Goal: Information Seeking & Learning: Check status

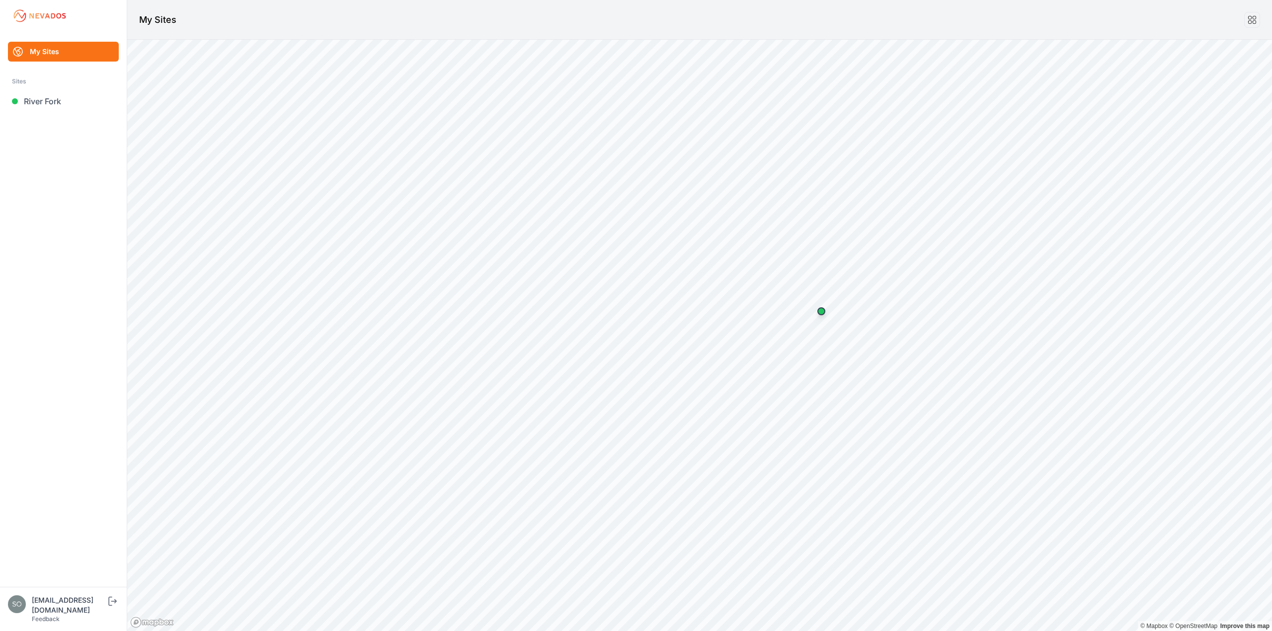
click at [45, 50] on link "My Sites" at bounding box center [63, 52] width 111 height 20
click at [44, 49] on link "My Sites" at bounding box center [63, 52] width 111 height 20
click at [35, 9] on img at bounding box center [40, 16] width 56 height 16
click at [22, 14] on img at bounding box center [40, 16] width 56 height 16
click at [1258, 24] on link at bounding box center [1252, 20] width 16 height 16
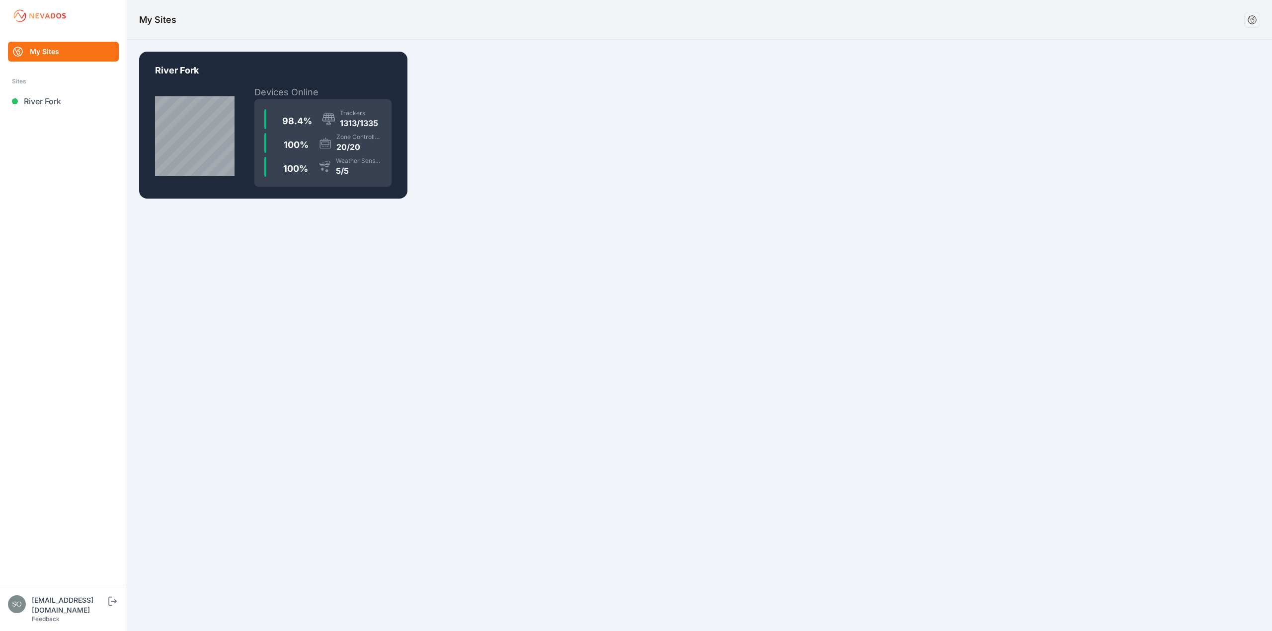
click at [159, 13] on h1 "My Sites" at bounding box center [157, 20] width 37 height 14
drag, startPoint x: 71, startPoint y: 47, endPoint x: 48, endPoint y: 77, distance: 37.9
click at [71, 48] on link "My Sites" at bounding box center [63, 52] width 111 height 20
click at [27, 99] on link "River Fork" at bounding box center [63, 101] width 111 height 20
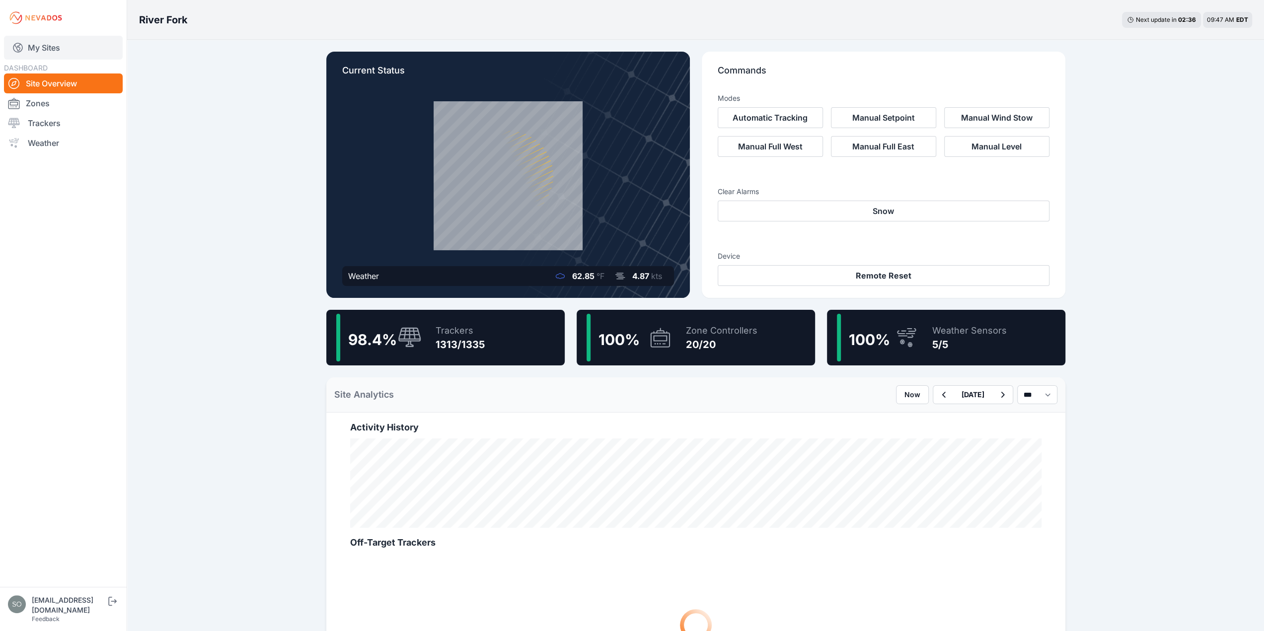
click at [54, 50] on link "My Sites" at bounding box center [63, 48] width 119 height 24
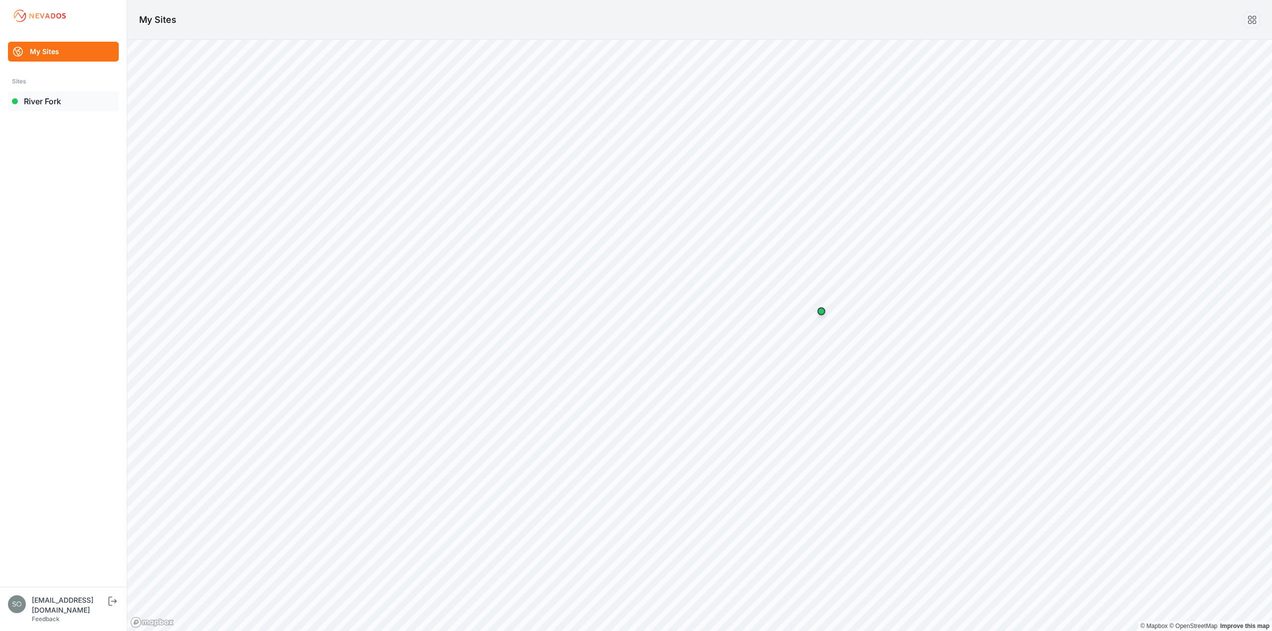
click at [41, 108] on link "River Fork" at bounding box center [63, 101] width 111 height 20
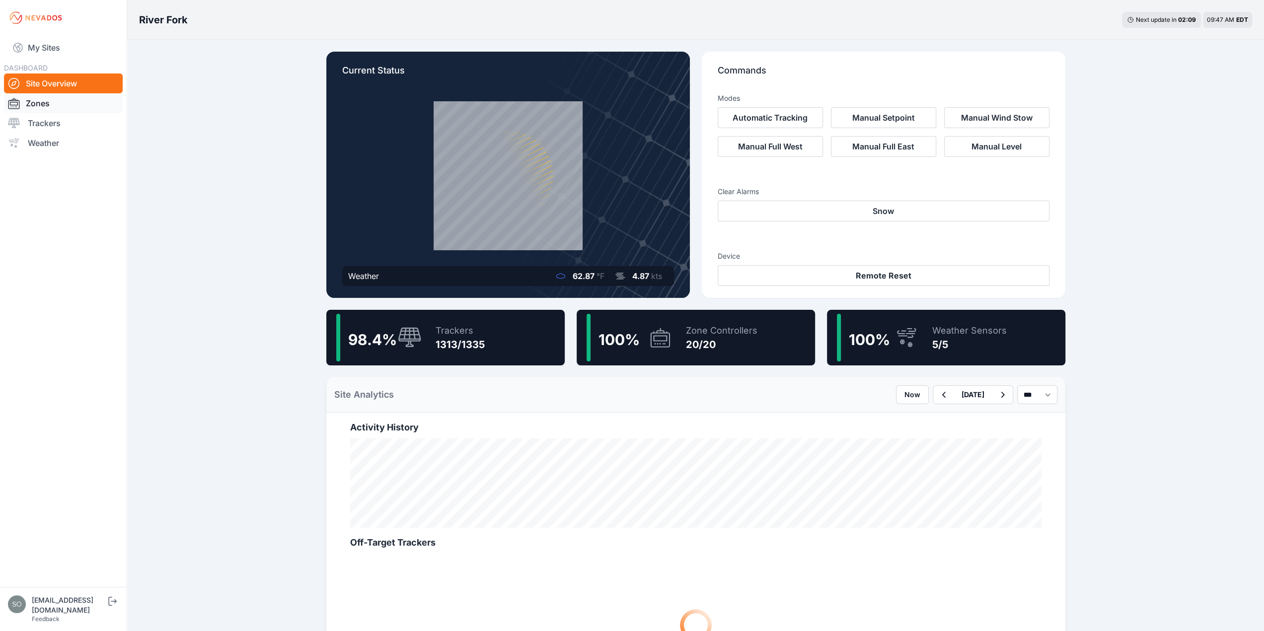
click at [41, 98] on link "Zones" at bounding box center [63, 103] width 119 height 20
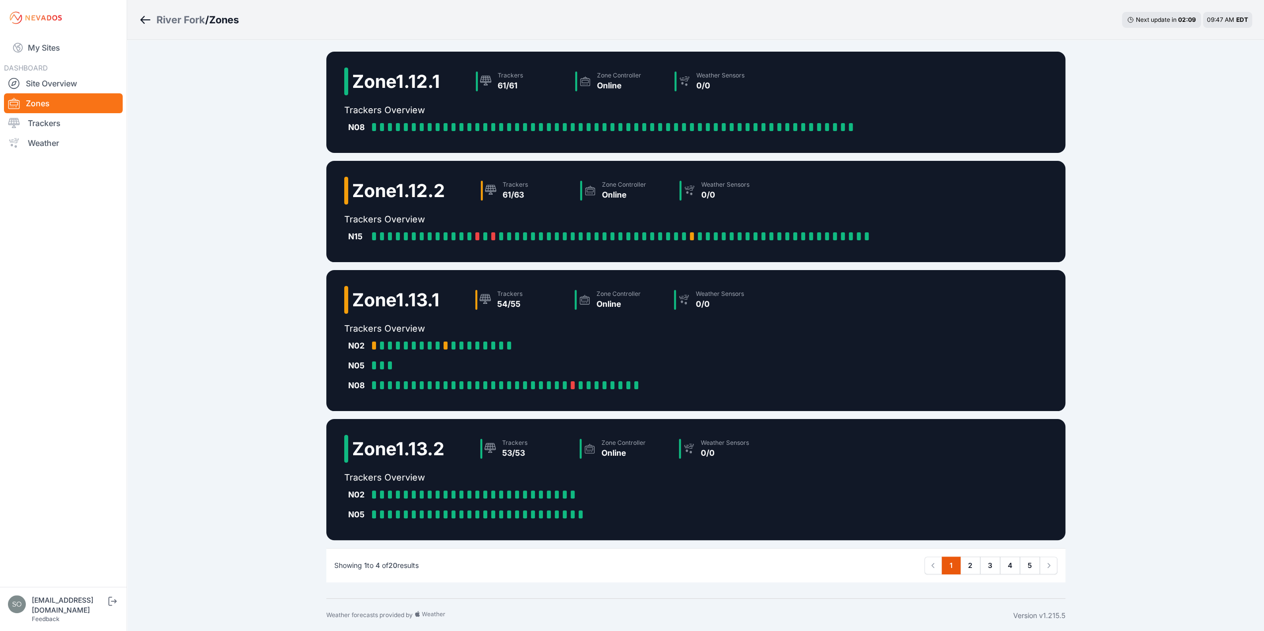
click at [38, 22] on img at bounding box center [36, 18] width 56 height 16
click at [8, 12] on img at bounding box center [36, 18] width 56 height 16
click at [7, 12] on div at bounding box center [63, 18] width 127 height 16
click at [2, 12] on div at bounding box center [63, 18] width 127 height 16
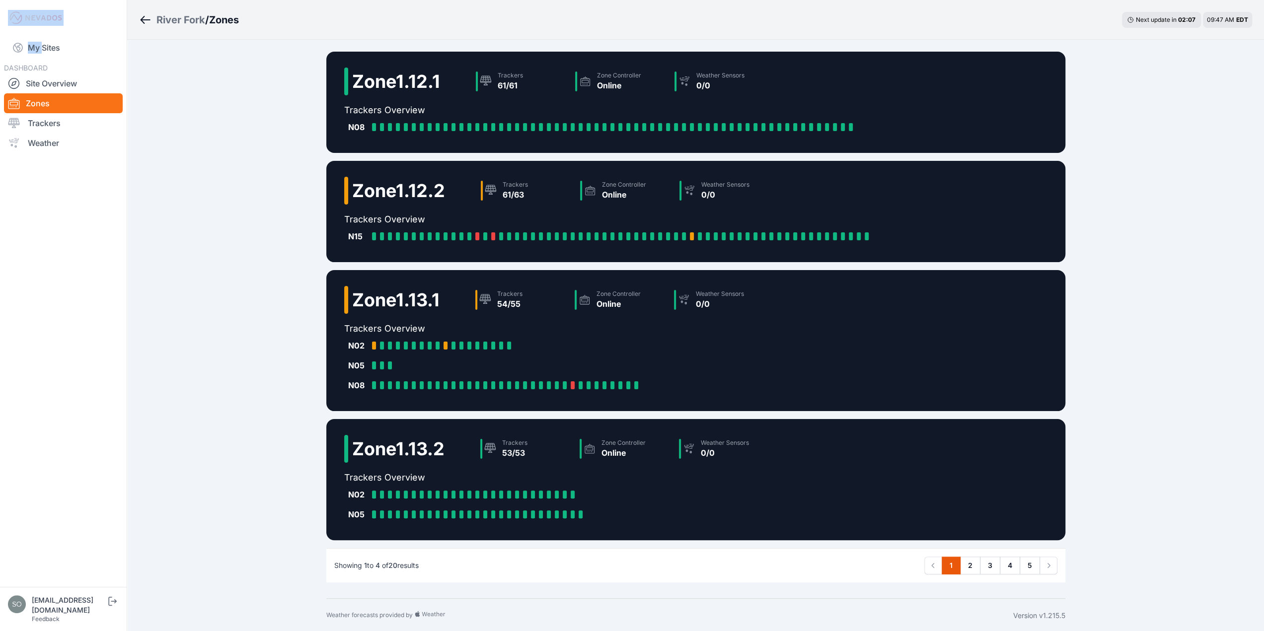
click at [27, 19] on img at bounding box center [36, 18] width 56 height 16
click at [59, 607] on div "[EMAIL_ADDRESS][DOMAIN_NAME]" at bounding box center [69, 606] width 75 height 20
click at [58, 24] on img at bounding box center [36, 18] width 56 height 16
click at [171, 21] on div "River Fork" at bounding box center [180, 20] width 49 height 14
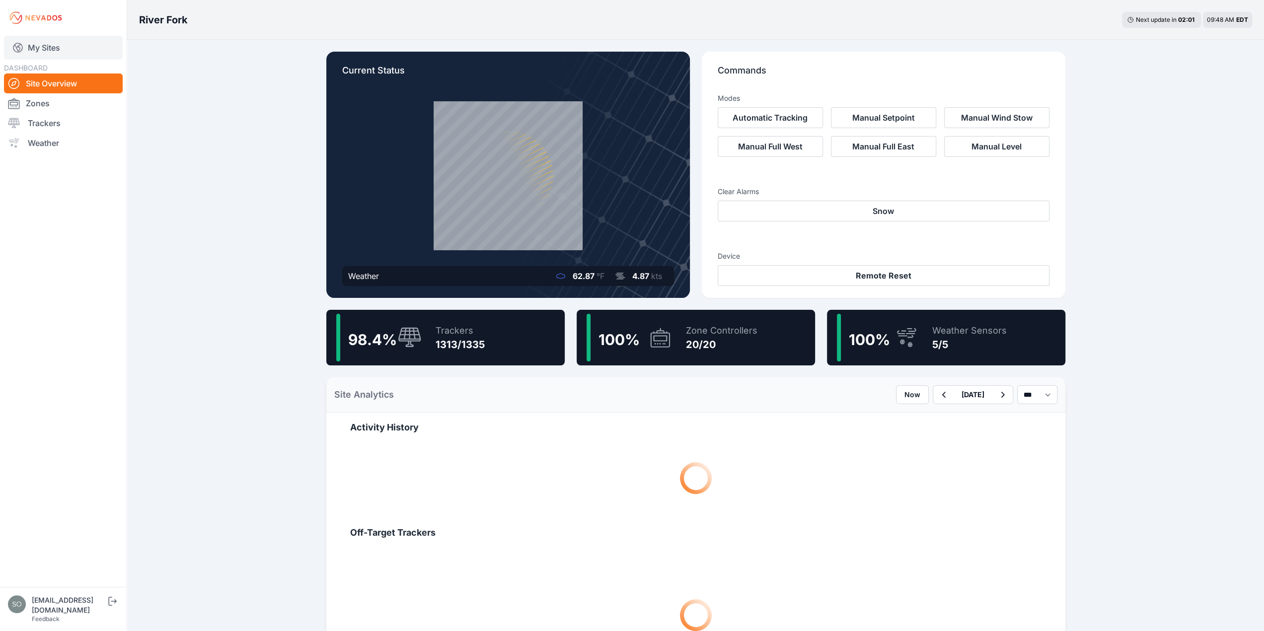
click at [32, 42] on link "My Sites" at bounding box center [63, 48] width 119 height 24
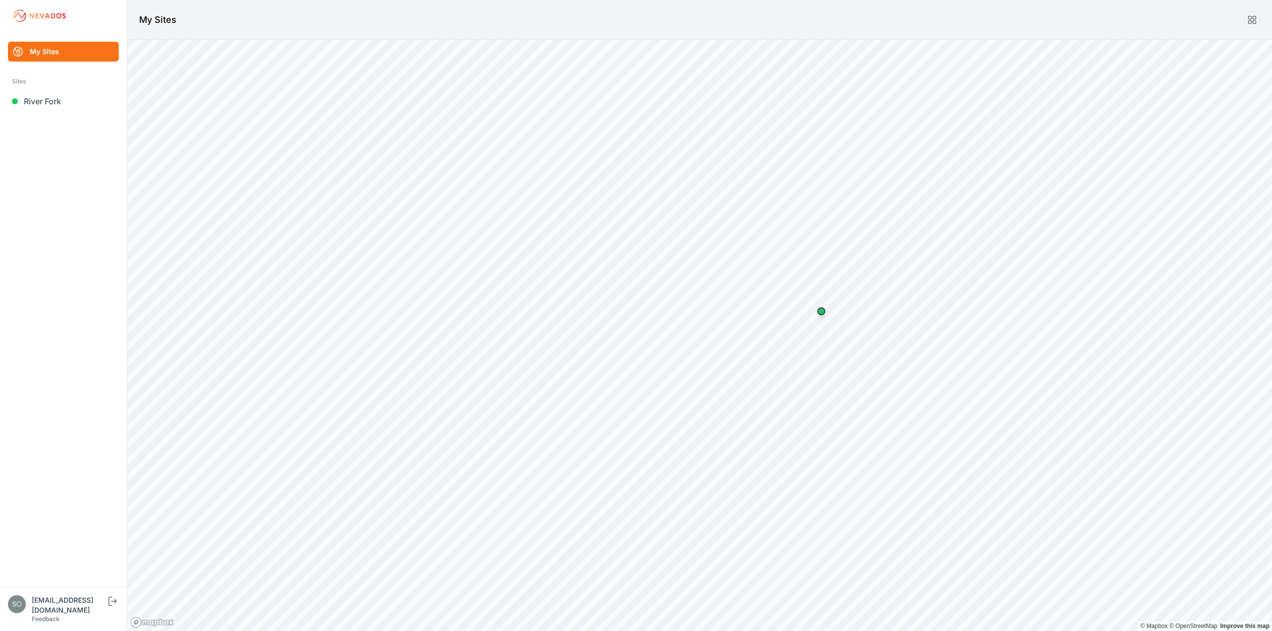
click at [55, 612] on div "[EMAIL_ADDRESS][DOMAIN_NAME]" at bounding box center [69, 606] width 75 height 20
click at [112, 603] on icon "submit" at bounding box center [114, 601] width 6 height 4
click at [37, 105] on link "Big River 2" at bounding box center [63, 101] width 111 height 20
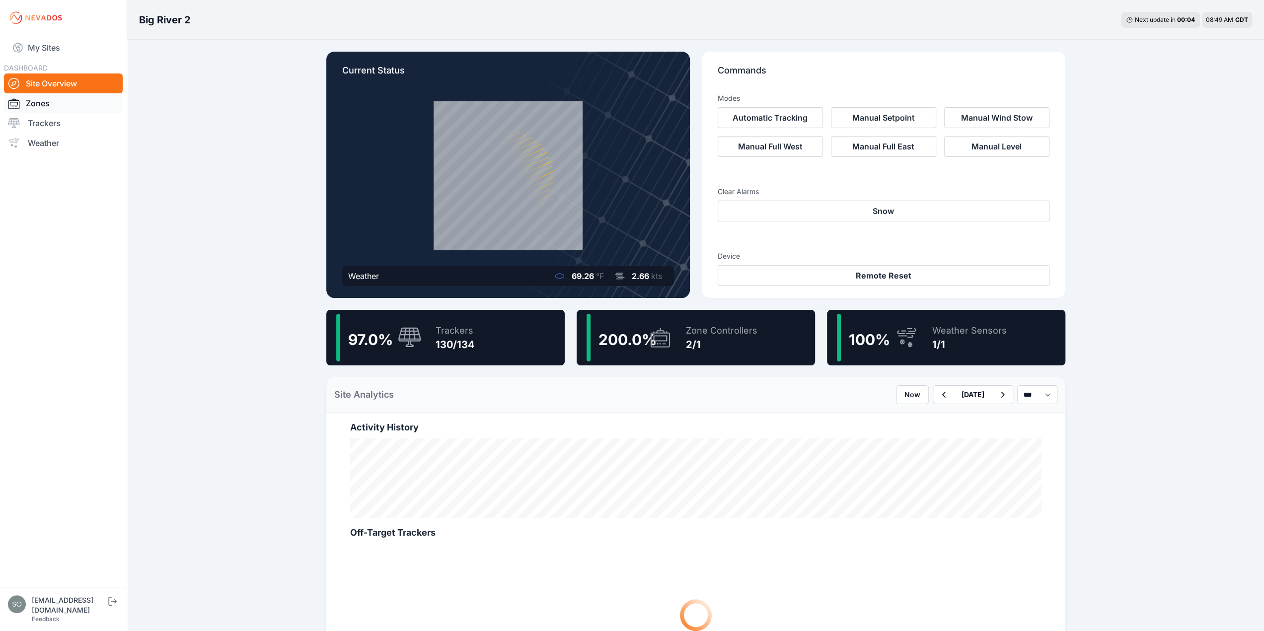
click at [41, 102] on link "Zones" at bounding box center [63, 103] width 119 height 20
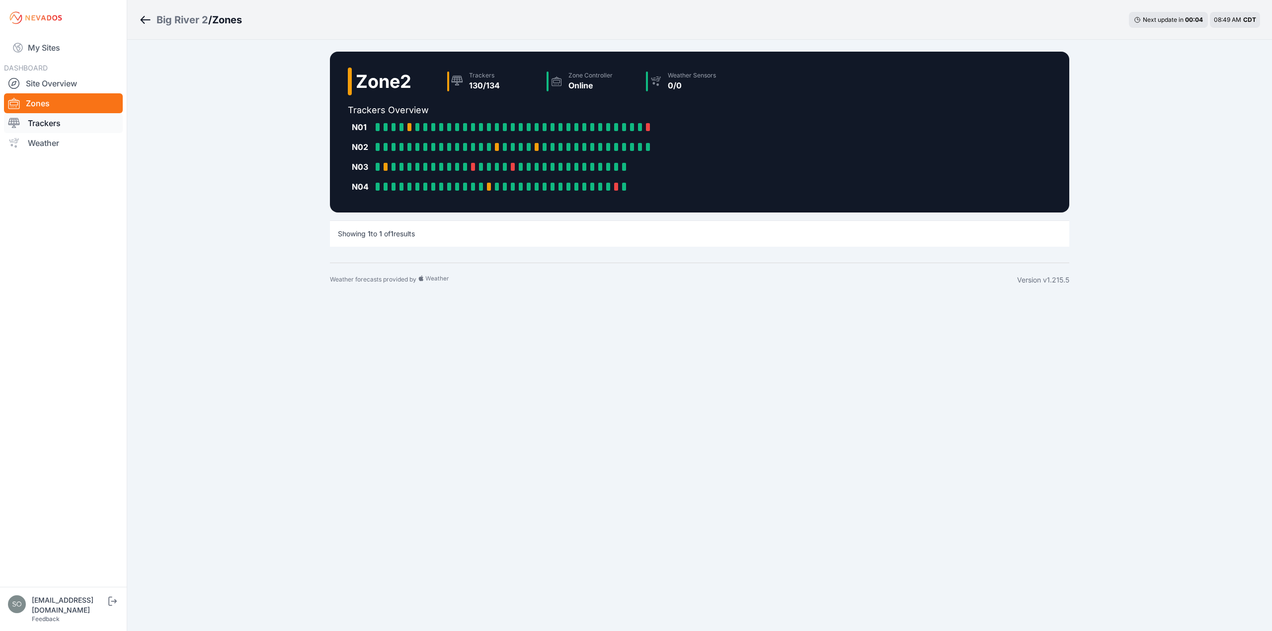
click at [40, 116] on link "Trackers" at bounding box center [63, 123] width 119 height 20
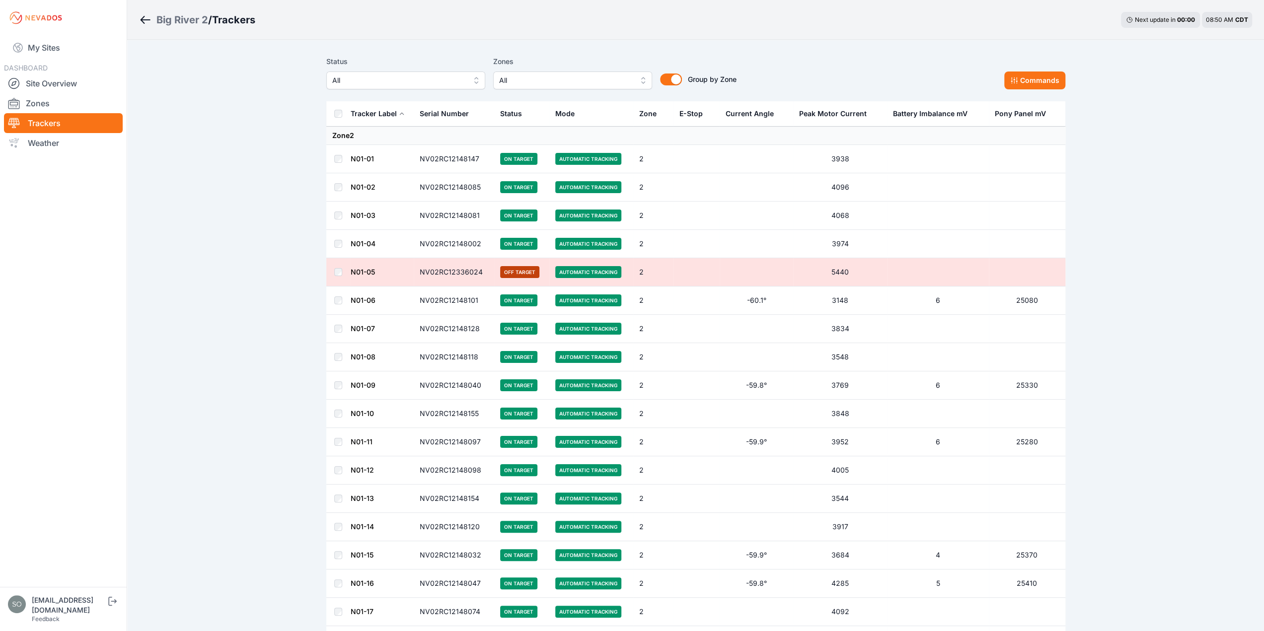
click at [365, 271] on link "N01-05" at bounding box center [363, 272] width 24 height 8
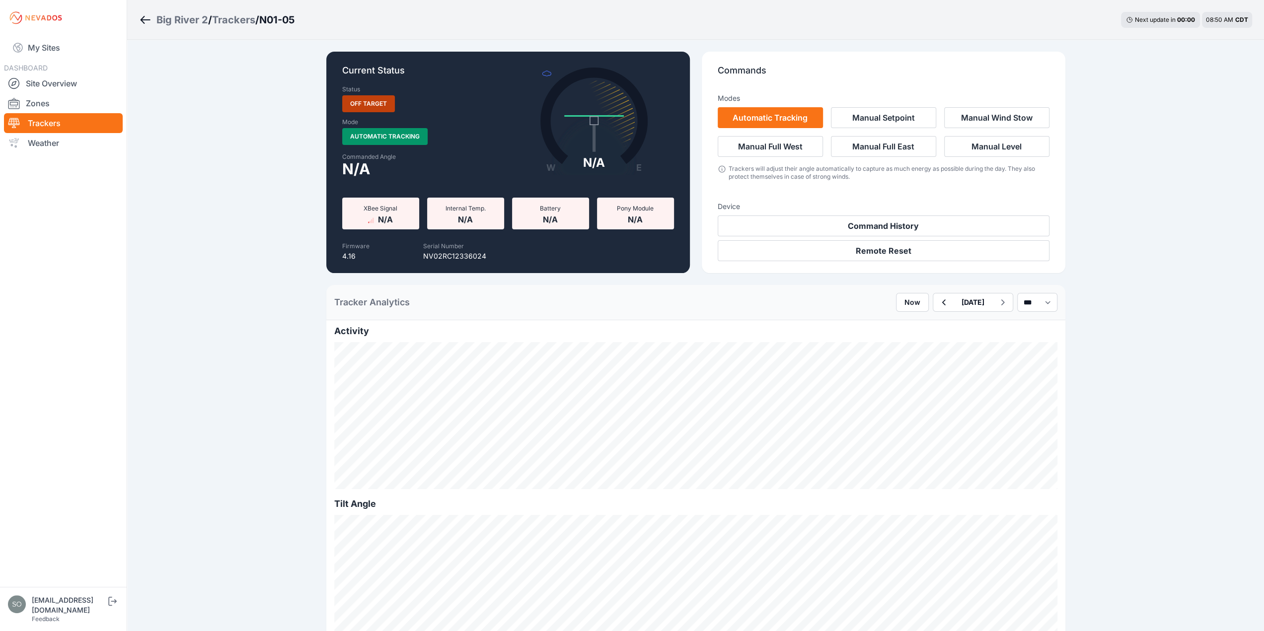
click at [150, 15] on icon "Breadcrumb" at bounding box center [145, 20] width 12 height 12
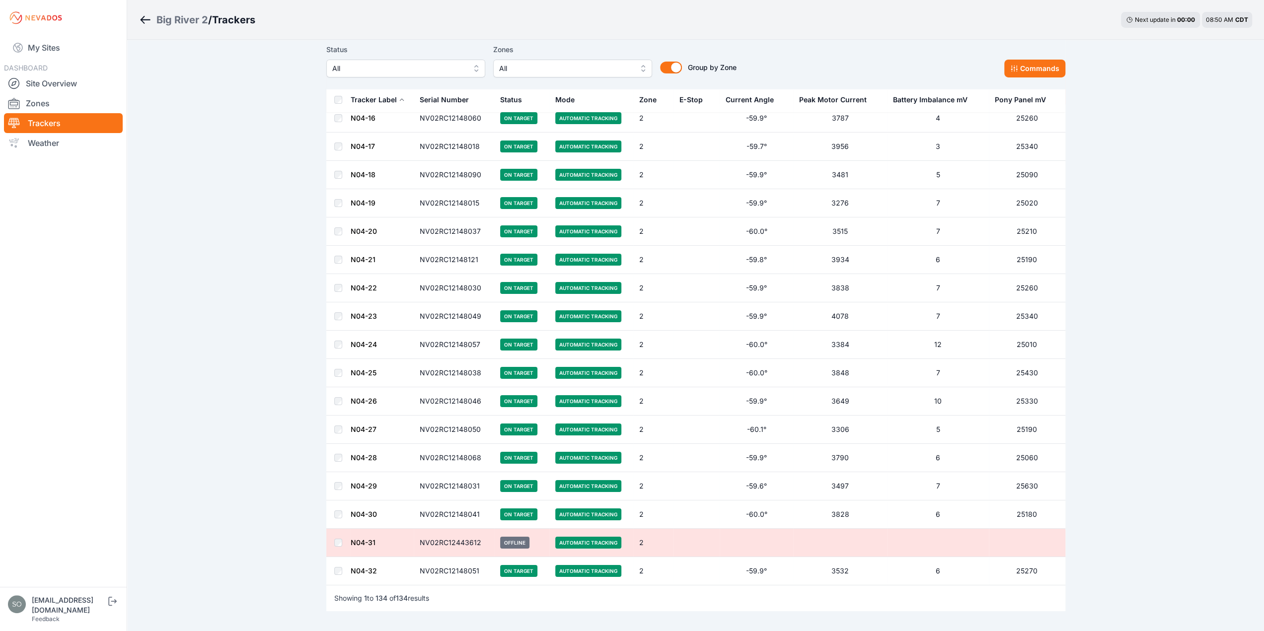
scroll to position [3384, 0]
